Goal: Task Accomplishment & Management: Use online tool/utility

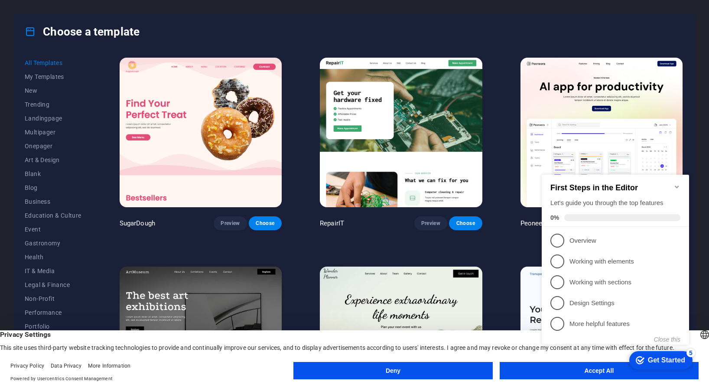
click at [531, 370] on button "Accept All" at bounding box center [598, 370] width 199 height 17
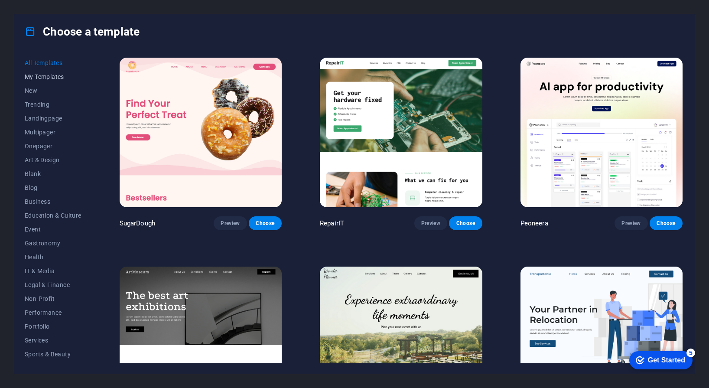
click at [29, 71] on button "My Templates" at bounding box center [53, 77] width 57 height 14
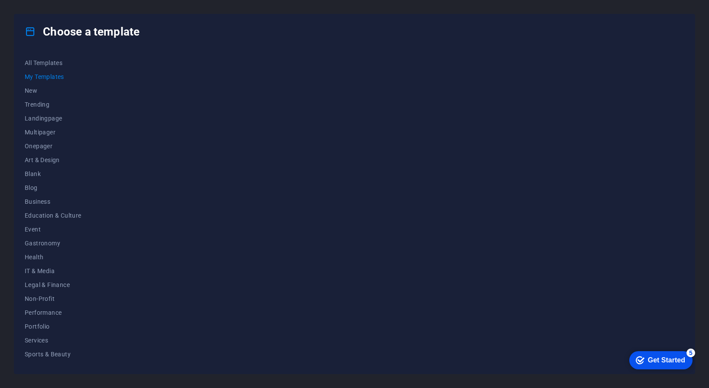
click at [636, 354] on div "checkmark Get Started 5" at bounding box center [660, 360] width 63 height 18
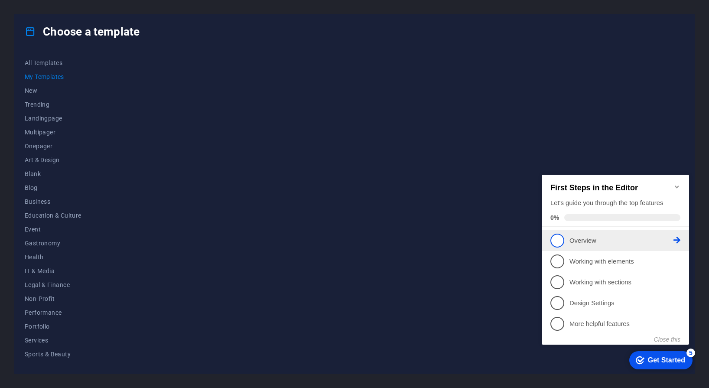
click at [589, 236] on p "Overview - incomplete" at bounding box center [621, 240] width 104 height 9
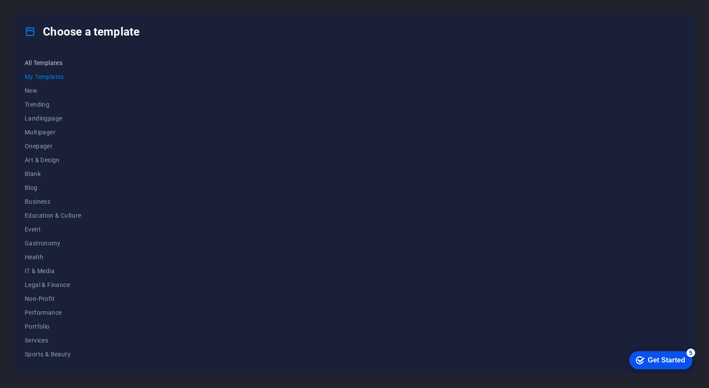
click at [47, 65] on span "All Templates" at bounding box center [53, 62] width 57 height 7
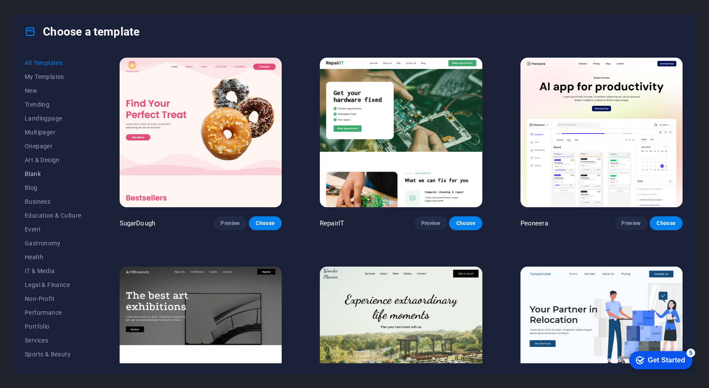
click at [42, 179] on button "Blank" at bounding box center [53, 174] width 57 height 14
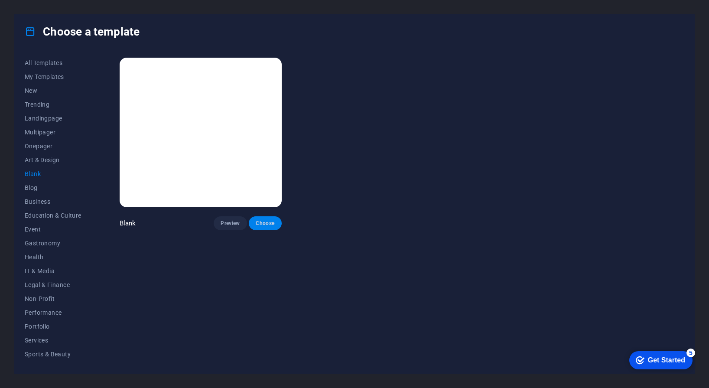
click at [256, 226] on button "Choose" at bounding box center [265, 223] width 33 height 14
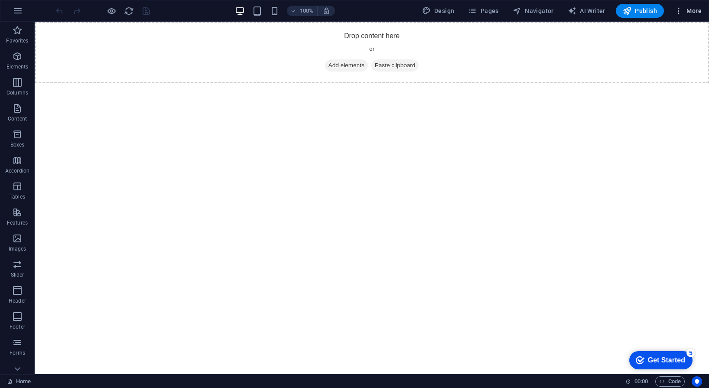
click at [678, 12] on icon "button" at bounding box center [678, 10] width 9 height 9
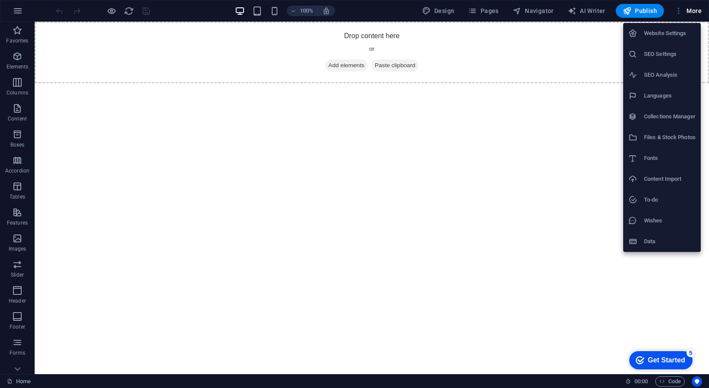
click at [563, 168] on div at bounding box center [354, 194] width 709 height 388
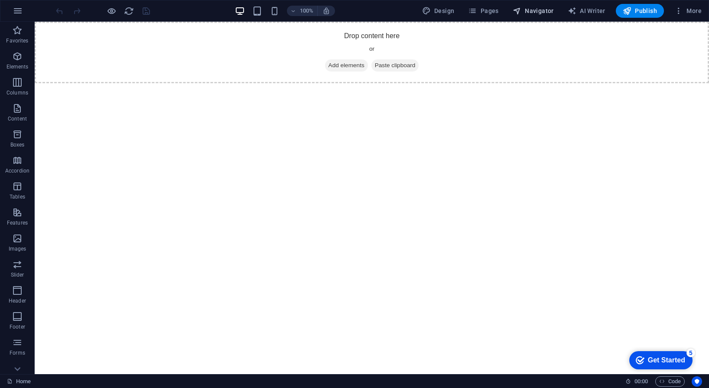
click at [537, 16] on button "Navigator" at bounding box center [533, 11] width 48 height 14
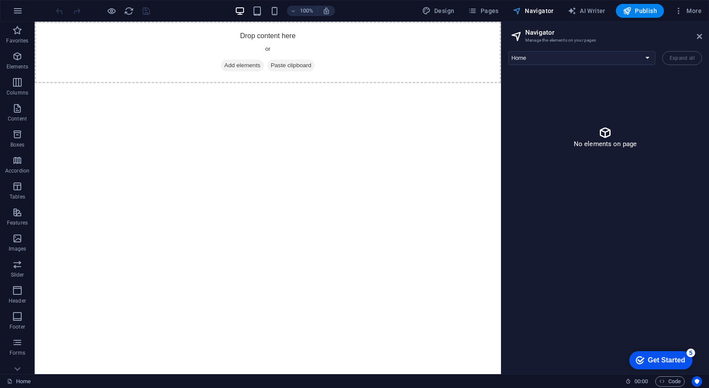
click at [535, 16] on button "Navigator" at bounding box center [533, 11] width 48 height 14
drag, startPoint x: 479, startPoint y: 74, endPoint x: 549, endPoint y: 80, distance: 69.5
click at [479, 74] on div "Drop content here or Add elements Paste clipboard" at bounding box center [268, 53] width 466 height 62
click at [579, 15] on span "AI Writer" at bounding box center [586, 10] width 38 height 9
select select "English"
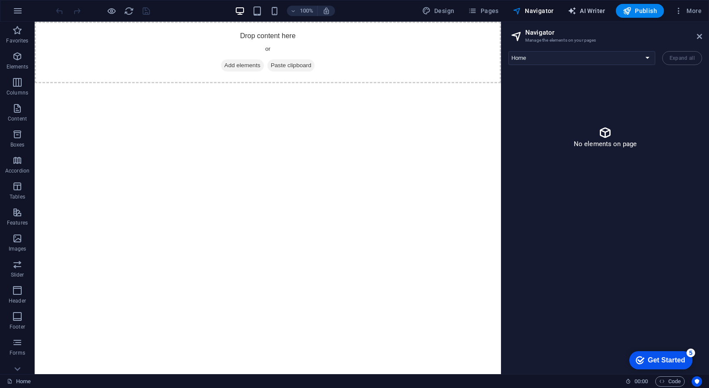
select select "English"
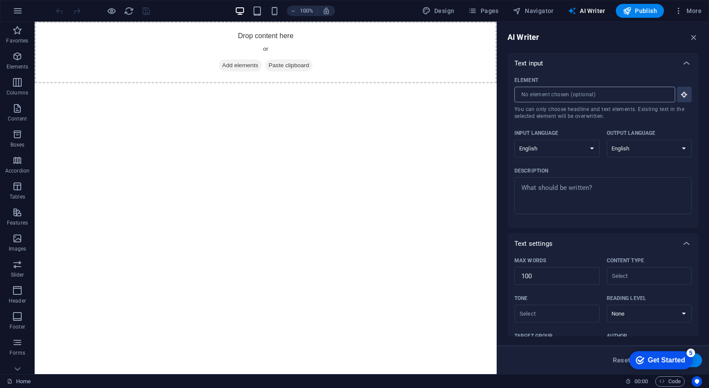
drag, startPoint x: 573, startPoint y: 95, endPoint x: 578, endPoint y: 97, distance: 5.1
click at [573, 96] on input "Element ​ You can only choose headline and text elements. Existing text in the …" at bounding box center [591, 95] width 155 height 16
click at [577, 143] on select "Albanian Arabic Armenian Awadhi Azerbaijani Bashkir Basque Belarusian Bengali B…" at bounding box center [556, 148] width 85 height 18
select select "German"
click at [514, 139] on select "Albanian Arabic Armenian Awadhi Azerbaijani Bashkir Basque Belarusian Bengali B…" at bounding box center [556, 148] width 85 height 18
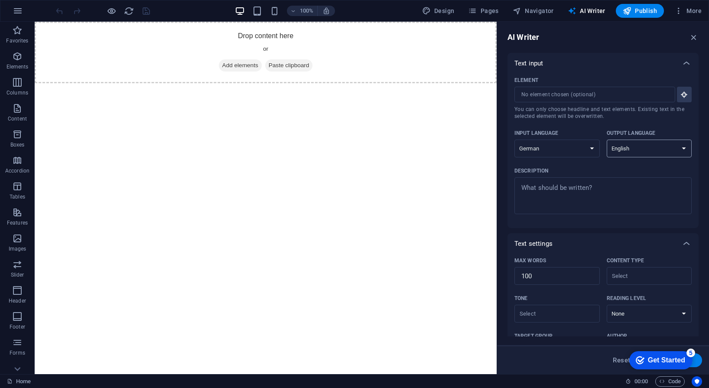
click at [634, 145] on select "Albanian Arabic Armenian Awadhi Azerbaijani Bashkir Basque Belarusian Bengali B…" at bounding box center [648, 148] width 85 height 18
select select "German"
click at [606, 139] on select "Albanian Arabic Armenian Awadhi Azerbaijani Bashkir Basque Belarusian Bengali B…" at bounding box center [648, 148] width 85 height 18
click at [613, 192] on textarea "Description x ​" at bounding box center [602, 195] width 168 height 28
type textarea "x"
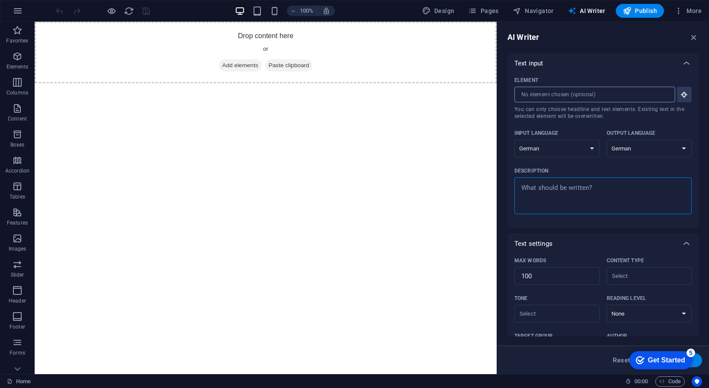
click at [602, 90] on input "Element ​ You can only choose headline and text elements. Existing text in the …" at bounding box center [591, 95] width 155 height 16
type textarea "x"
click at [617, 184] on textarea "Description x ​" at bounding box center [602, 195] width 168 height 28
type textarea "d"
type textarea "x"
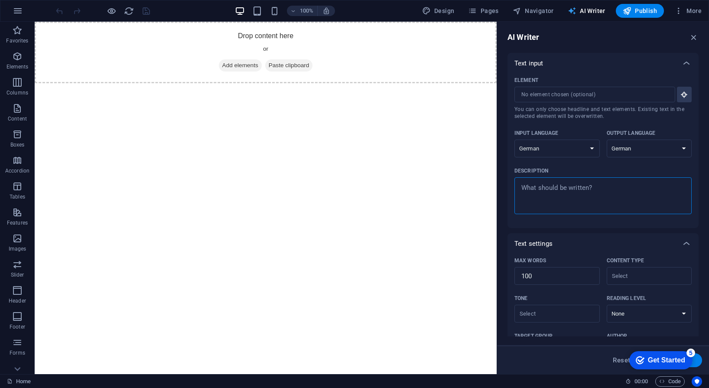
type textarea "x"
click at [581, 12] on span "AI Writer" at bounding box center [586, 10] width 38 height 9
click at [696, 39] on icon "button" at bounding box center [694, 37] width 10 height 10
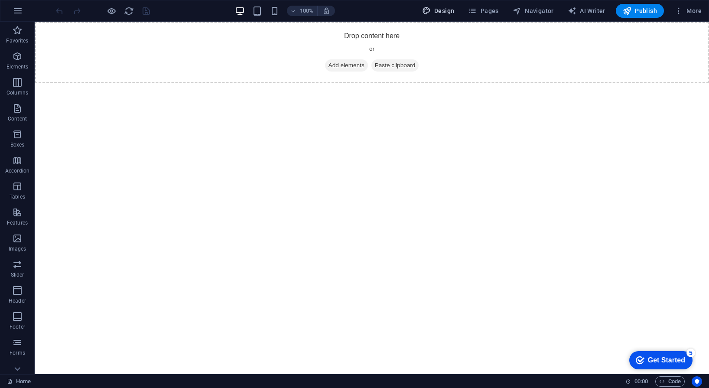
click at [454, 8] on span "Design" at bounding box center [438, 10] width 32 height 9
select select "px"
select select "400"
select select "px"
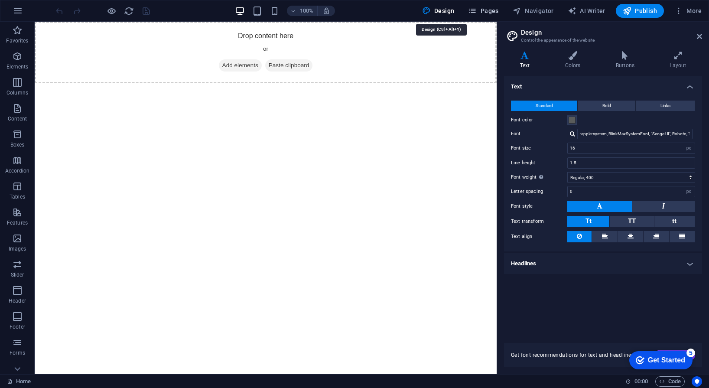
click at [475, 10] on icon "button" at bounding box center [472, 10] width 9 height 9
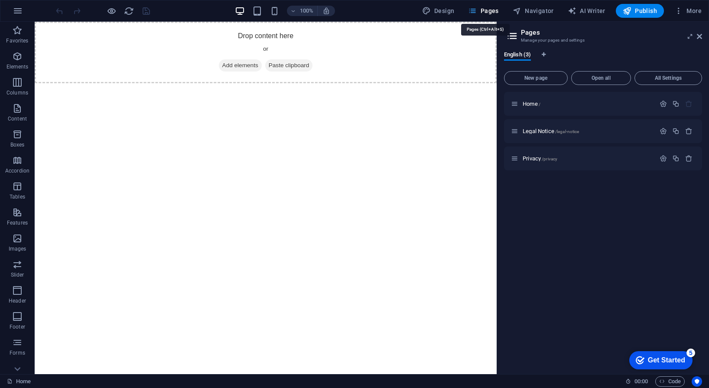
click at [482, 10] on span "Pages" at bounding box center [483, 10] width 30 height 9
click at [446, 10] on span "Design" at bounding box center [438, 10] width 32 height 9
select select "px"
select select "400"
select select "px"
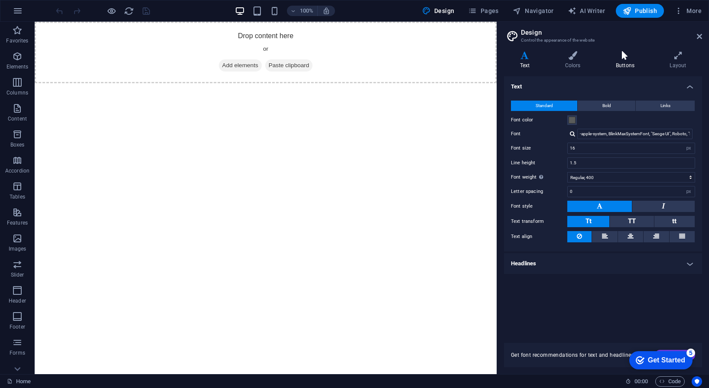
click at [629, 62] on h4 "Buttons" at bounding box center [626, 60] width 54 height 18
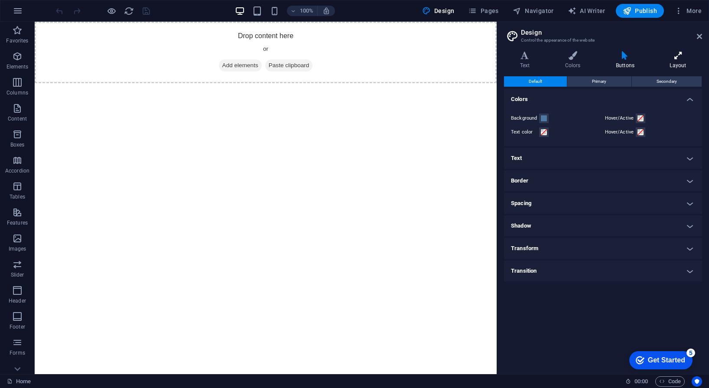
click at [675, 64] on h4 "Layout" at bounding box center [678, 60] width 48 height 18
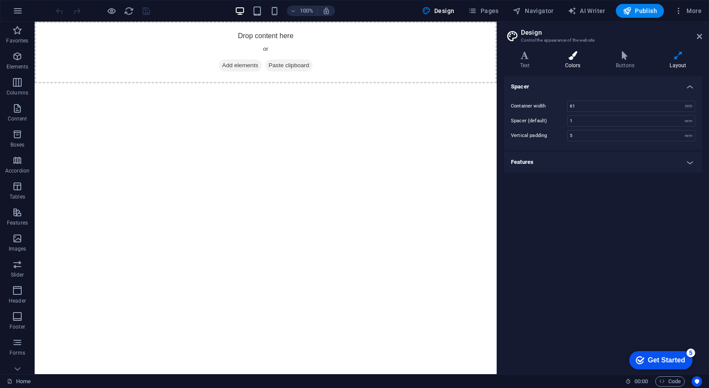
click at [572, 57] on icon at bounding box center [572, 55] width 47 height 9
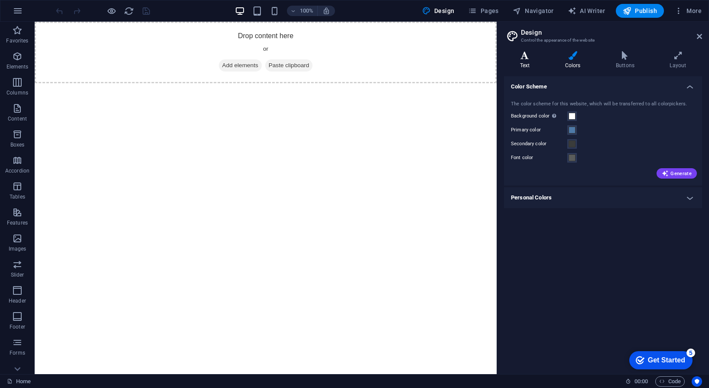
click at [530, 54] on icon at bounding box center [525, 55] width 42 height 9
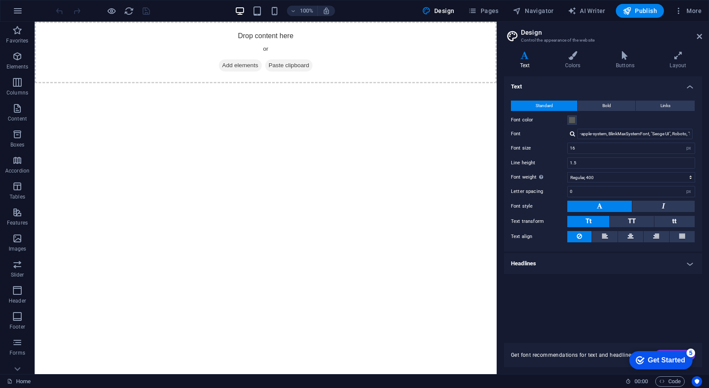
click at [703, 36] on aside "Design Control the appearance of the website Variants Text Colors Buttons Layou…" at bounding box center [602, 198] width 212 height 352
click at [701, 35] on icon at bounding box center [698, 36] width 5 height 7
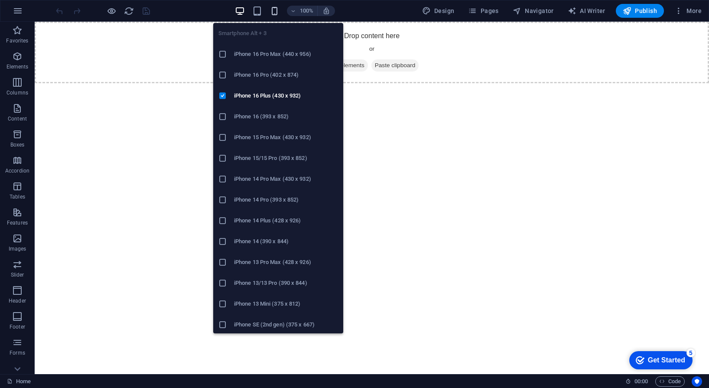
click at [273, 13] on icon "button" at bounding box center [274, 11] width 10 height 10
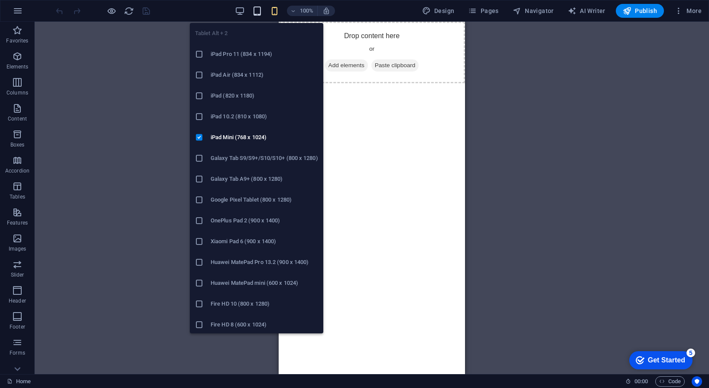
click at [262, 13] on icon "button" at bounding box center [257, 11] width 10 height 10
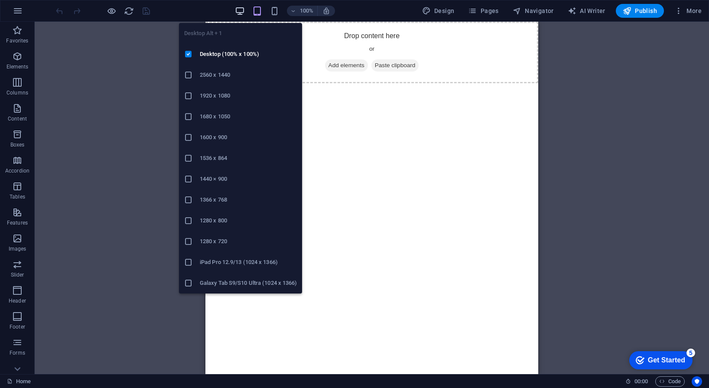
click at [244, 11] on icon "button" at bounding box center [240, 11] width 10 height 10
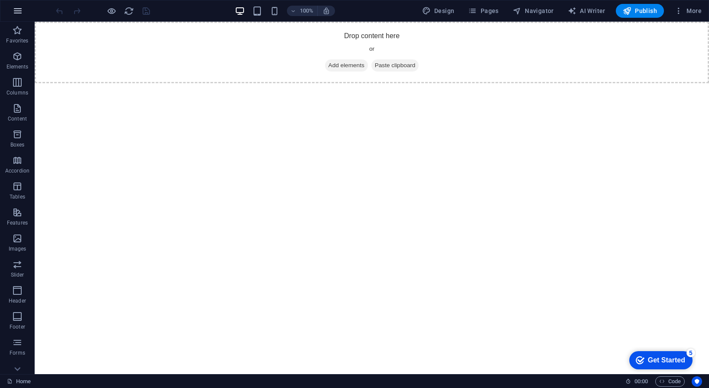
click at [21, 11] on icon "button" at bounding box center [18, 11] width 10 height 10
